Goal: Find specific page/section: Find specific page/section

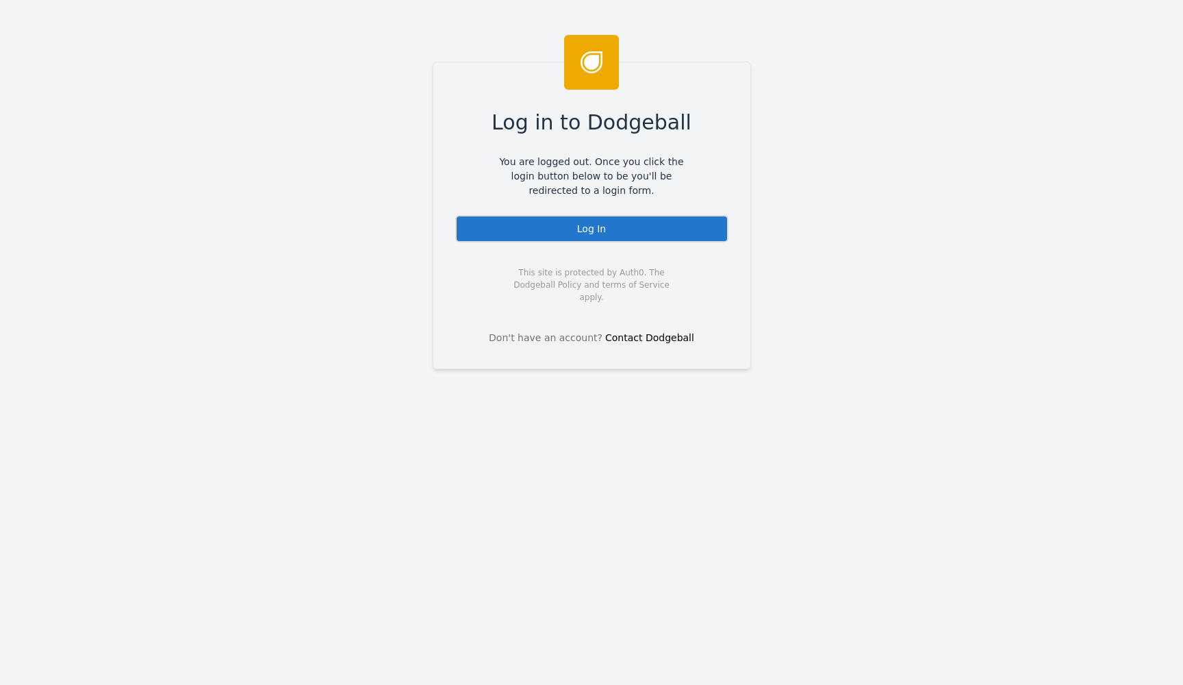
click at [535, 219] on div "Log In" at bounding box center [591, 228] width 273 height 27
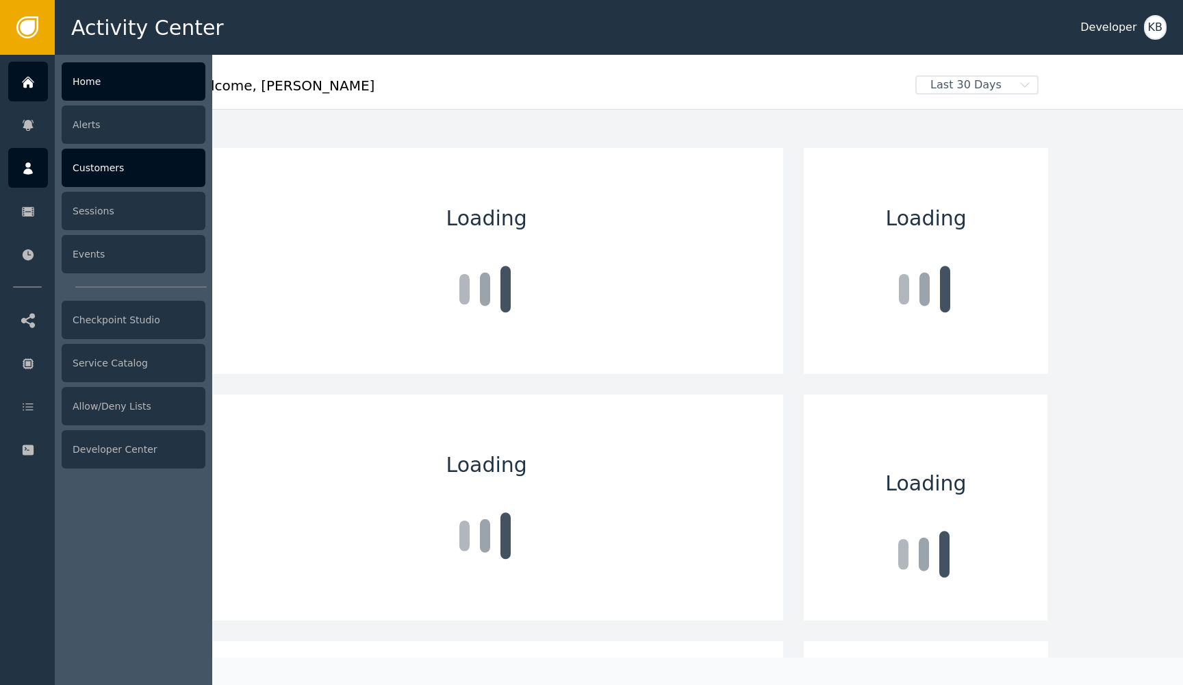
click at [40, 169] on div at bounding box center [28, 168] width 40 height 40
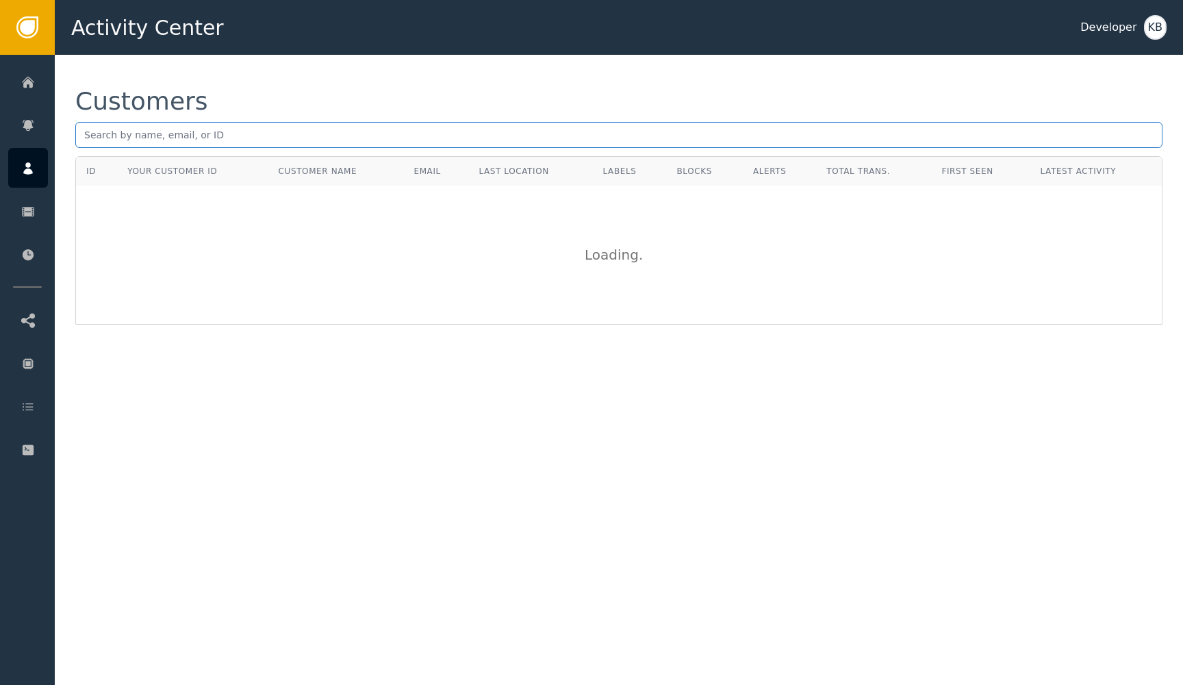
click at [272, 136] on input "text" at bounding box center [618, 135] width 1087 height 26
paste input "[EMAIL_ADDRESS][DOMAIN_NAME]"
type input "[EMAIL_ADDRESS][DOMAIN_NAME]"
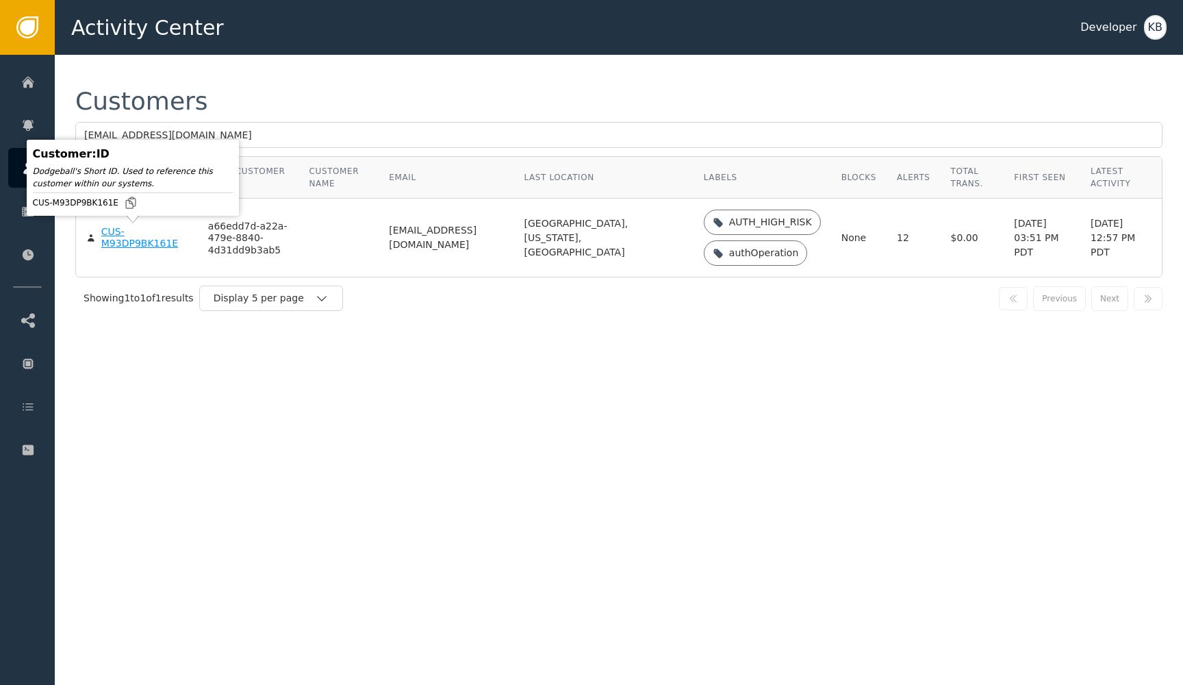
click at [144, 239] on div "CUS-M93DP9BK161E" at bounding box center [144, 238] width 86 height 24
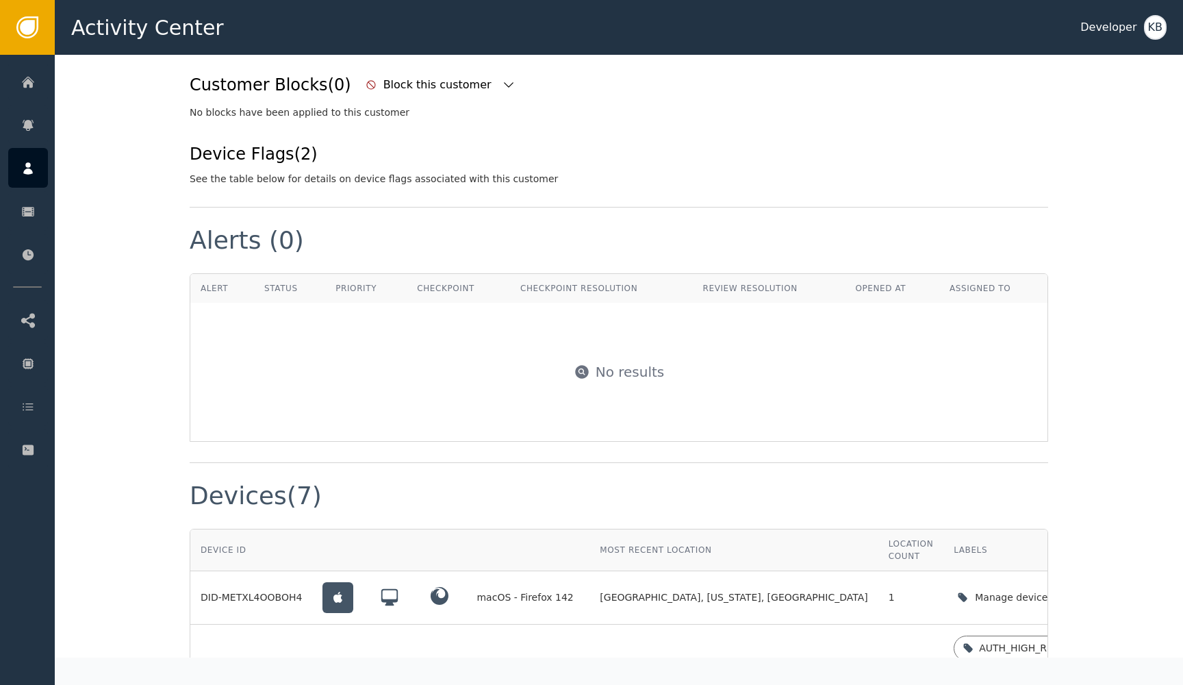
scroll to position [474, 0]
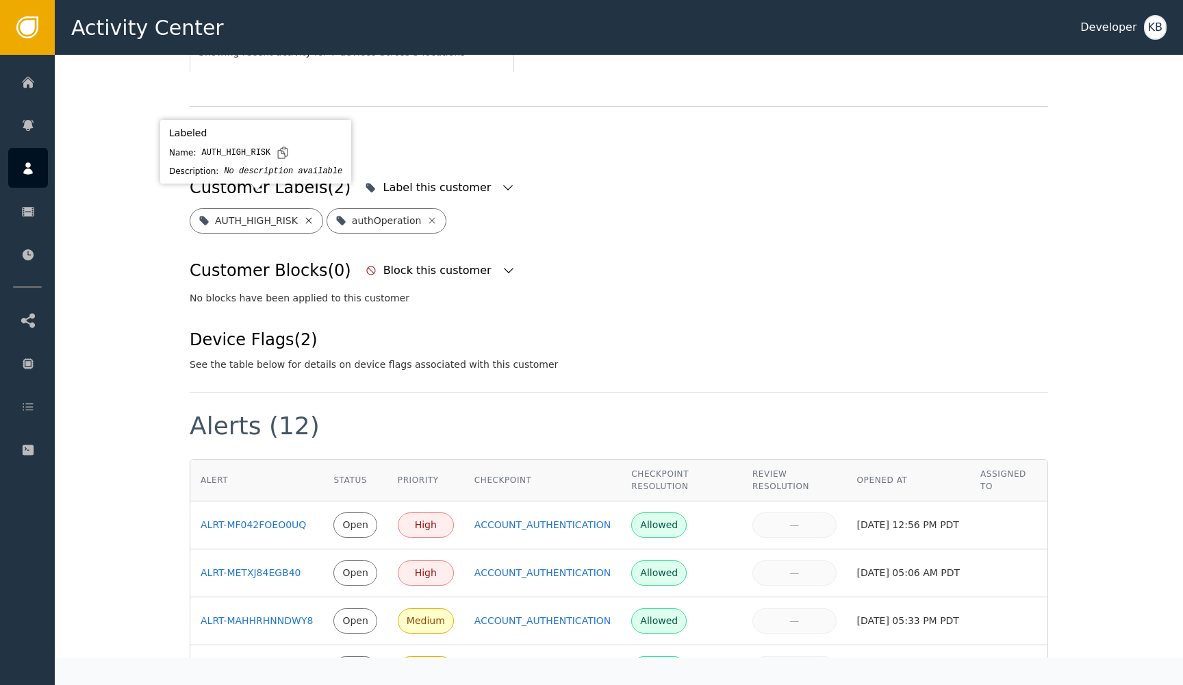
click at [312, 215] on icon at bounding box center [308, 220] width 11 height 11
click at [292, 217] on icon at bounding box center [295, 220] width 6 height 6
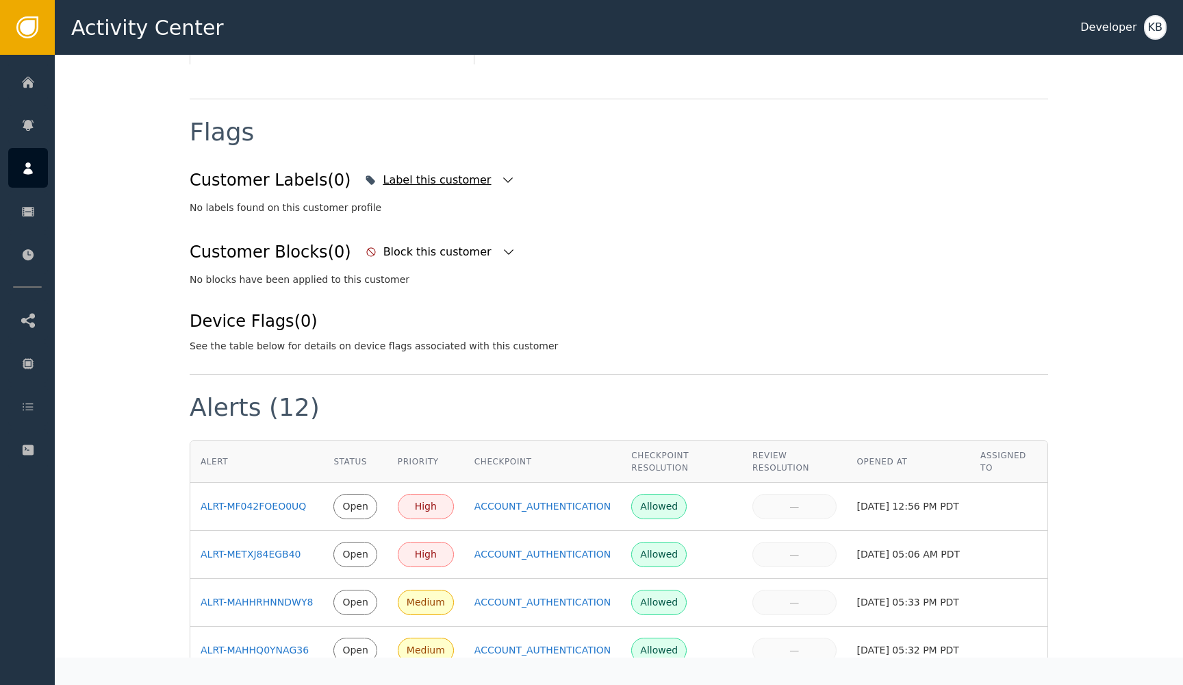
click at [501, 175] on icon "button" at bounding box center [508, 180] width 14 height 14
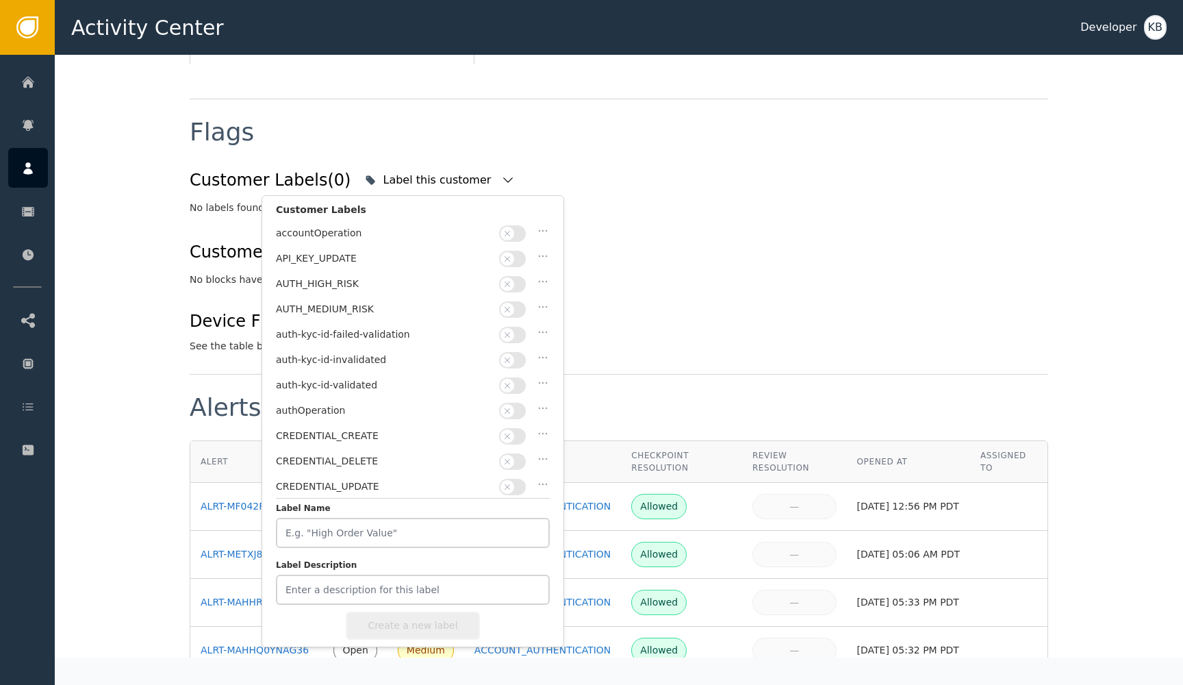
click at [518, 386] on button "button" at bounding box center [512, 385] width 27 height 16
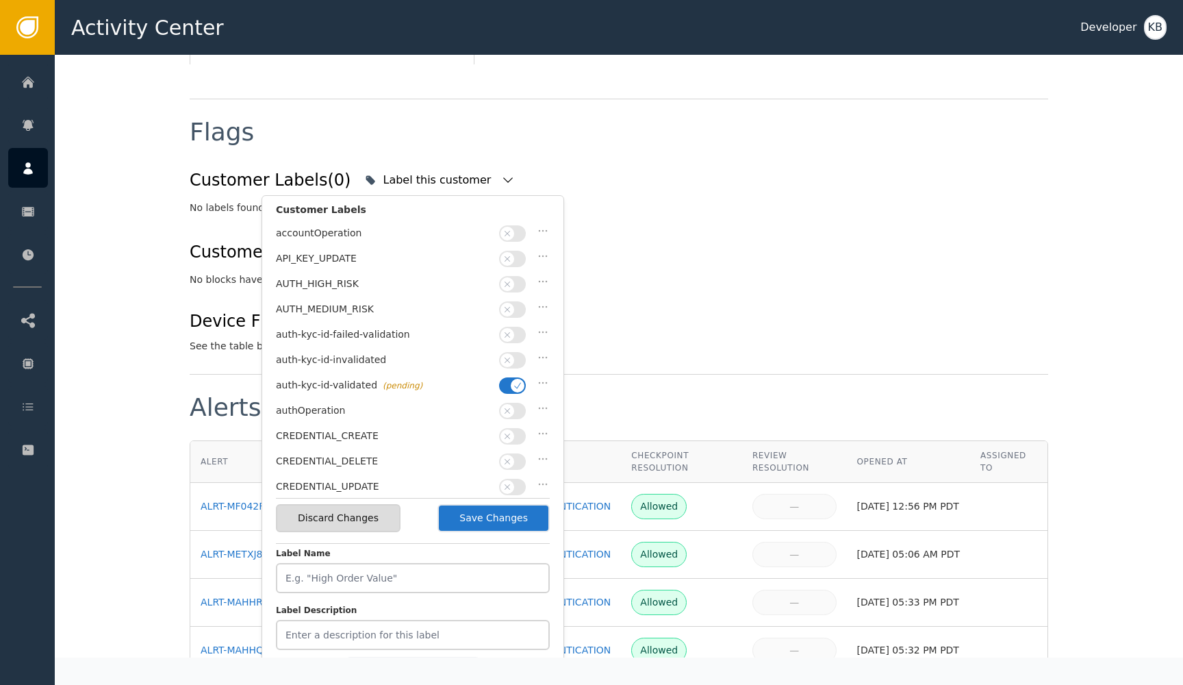
click at [518, 530] on button "Save Changes" at bounding box center [493, 518] width 112 height 28
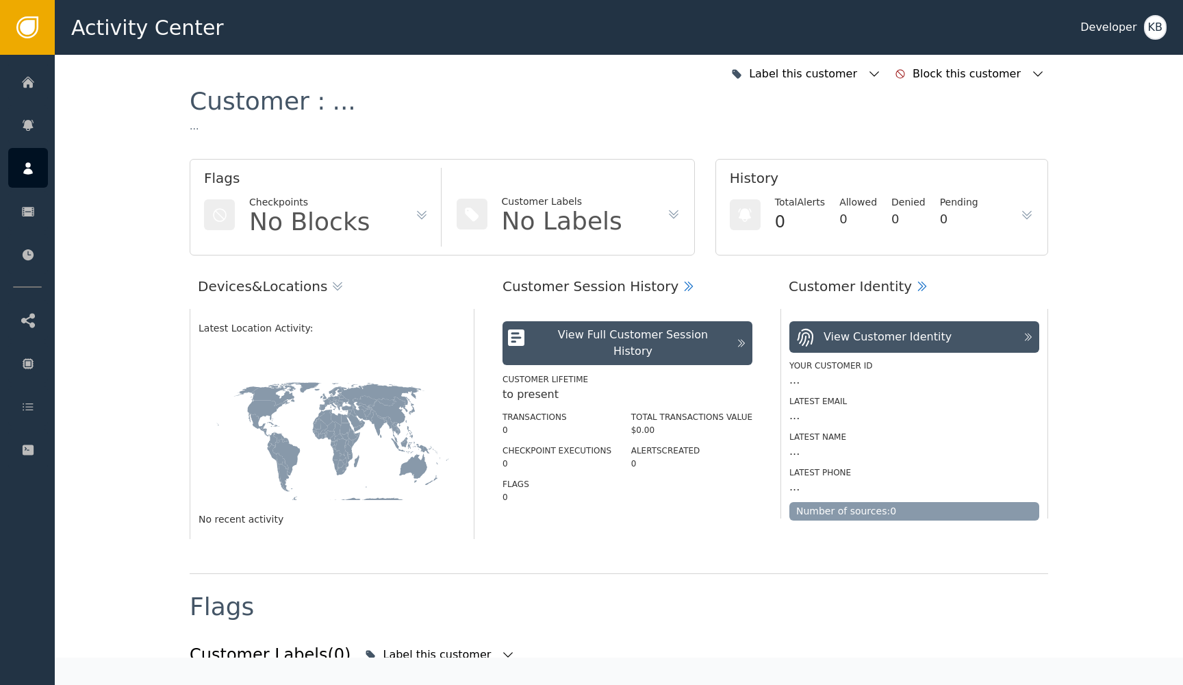
scroll to position [0, 0]
